Goal: Check status: Check status

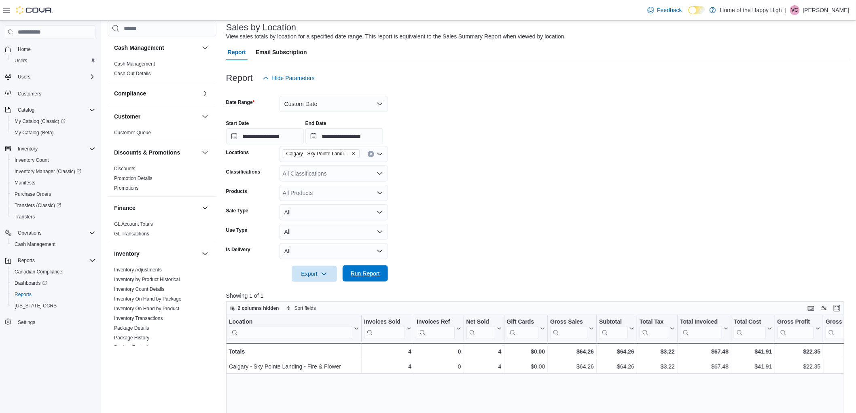
scroll to position [396, 0]
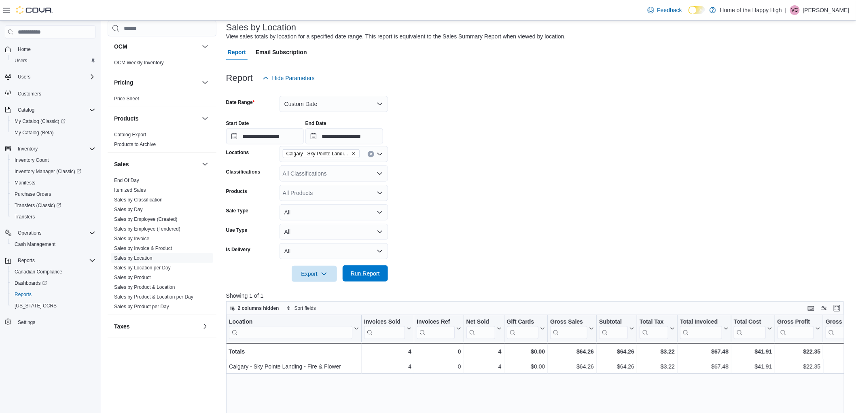
click at [377, 276] on span "Run Report" at bounding box center [365, 273] width 29 height 8
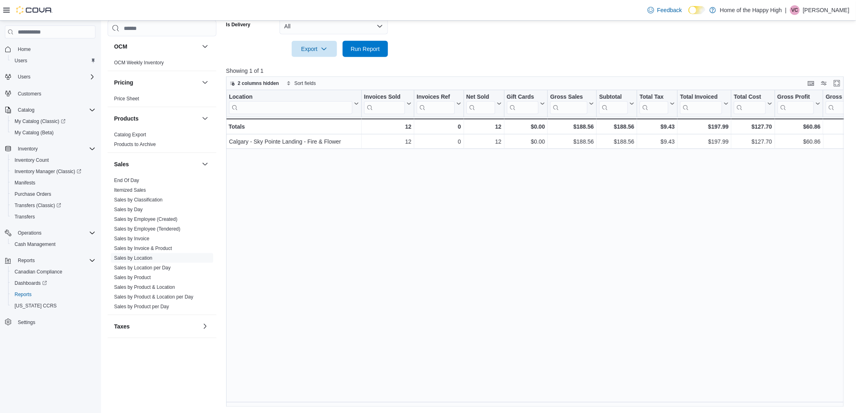
scroll to position [0, 546]
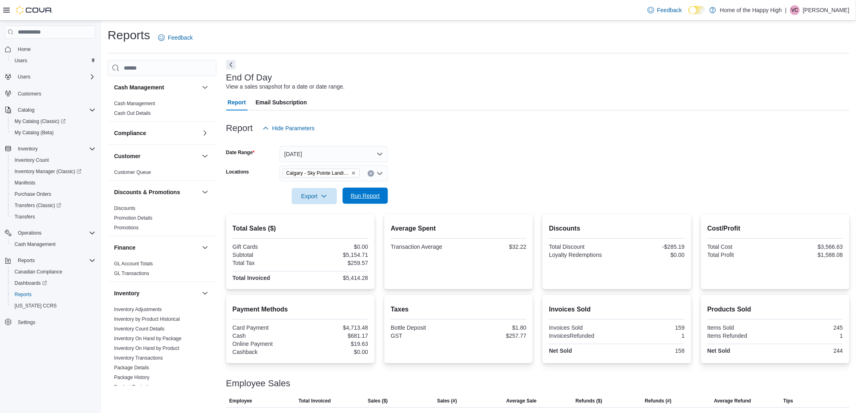
click at [371, 197] on span "Run Report" at bounding box center [365, 196] width 29 height 8
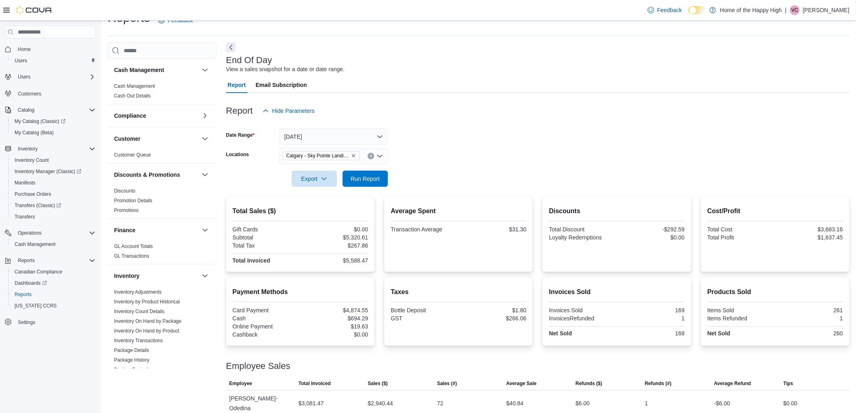
scroll to position [67, 0]
